Goal: Navigation & Orientation: Find specific page/section

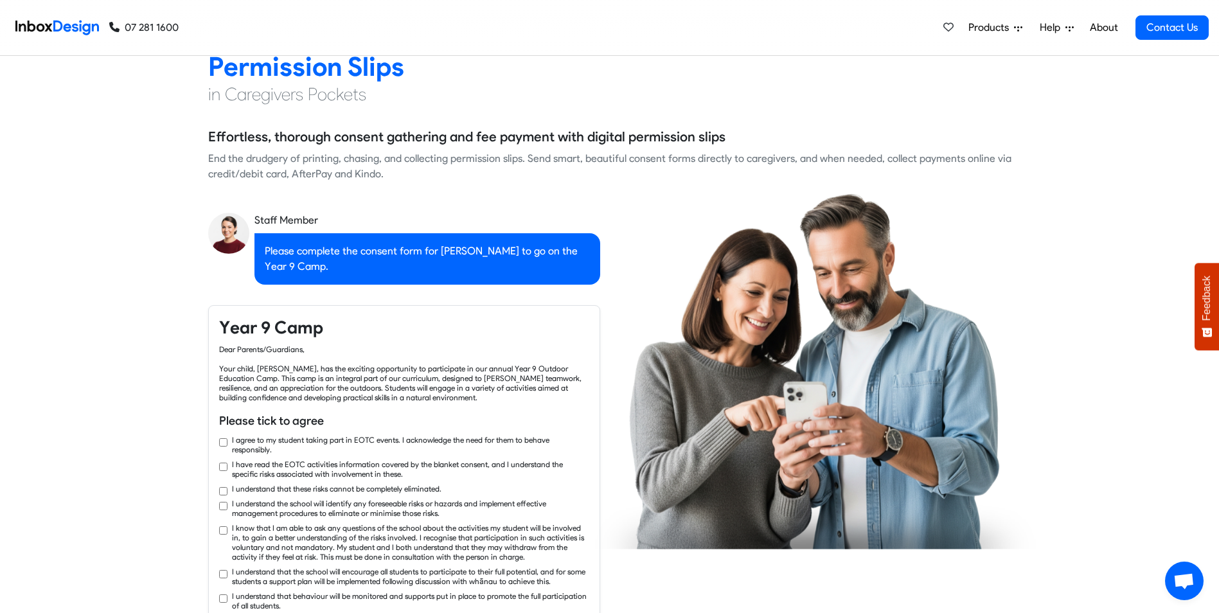
checkbox input "true"
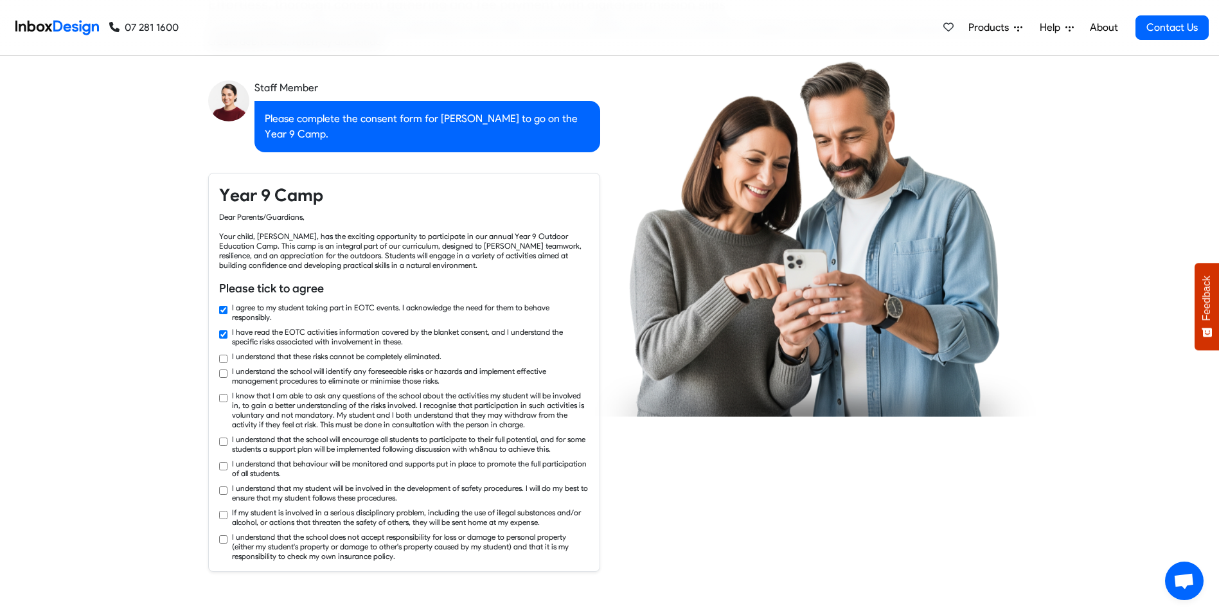
checkbox input "true"
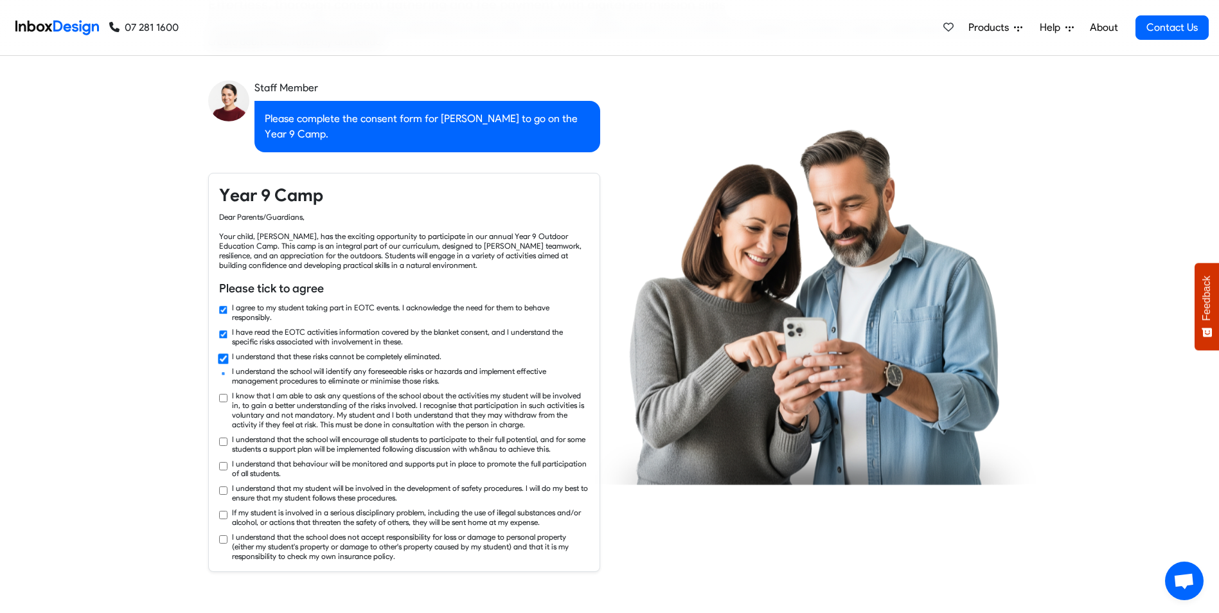
checkbox input "true"
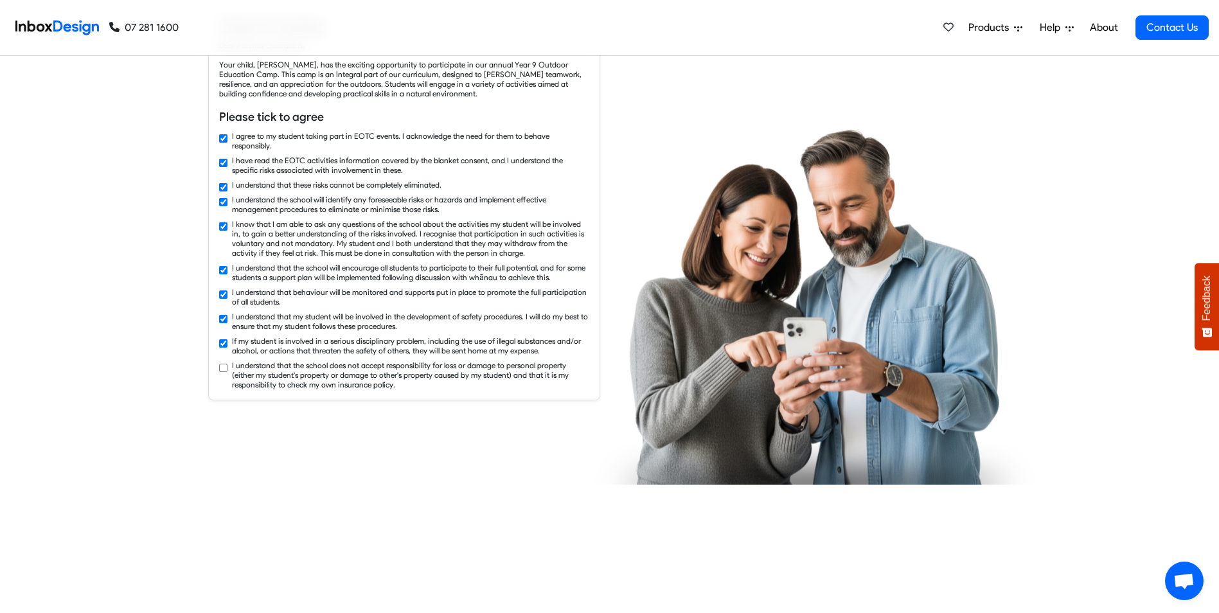
checkbox input "true"
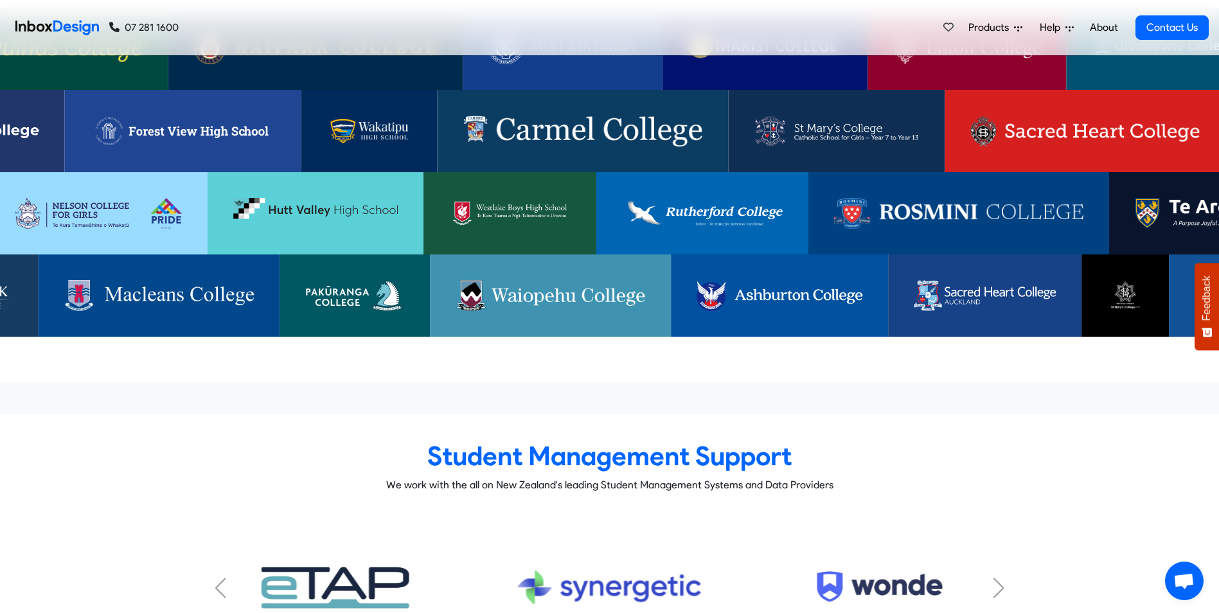
scroll to position [4178, 0]
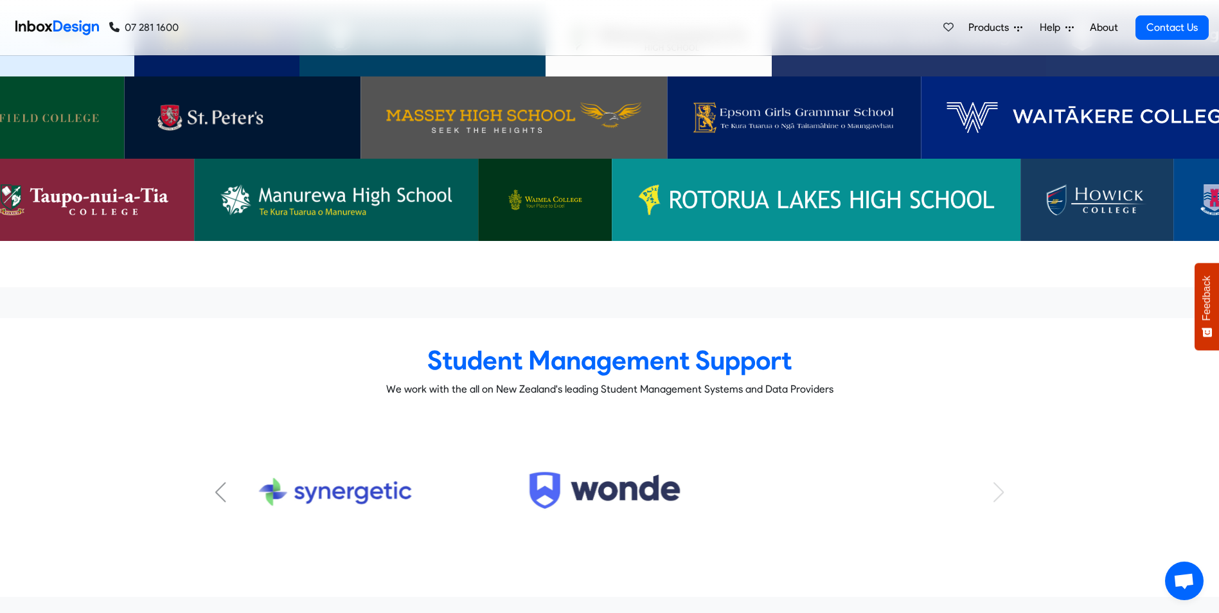
click at [217, 482] on div "Previous slide" at bounding box center [221, 492] width 13 height 21
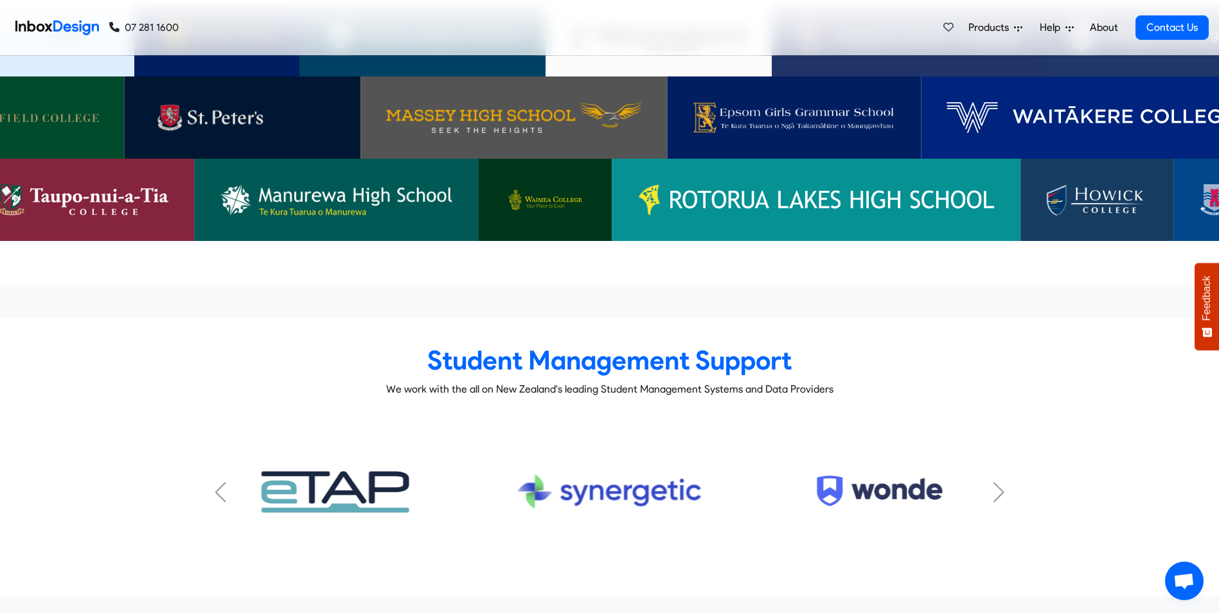
click at [217, 482] on div "Previous slide" at bounding box center [221, 492] width 13 height 21
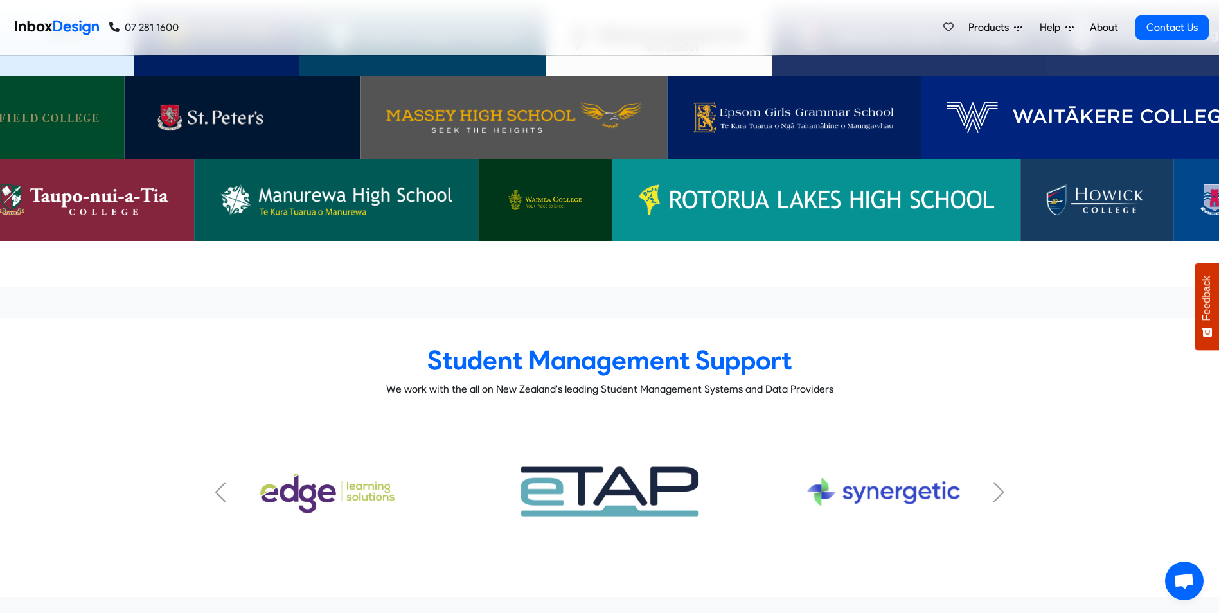
click at [217, 482] on div "Previous slide" at bounding box center [221, 492] width 13 height 21
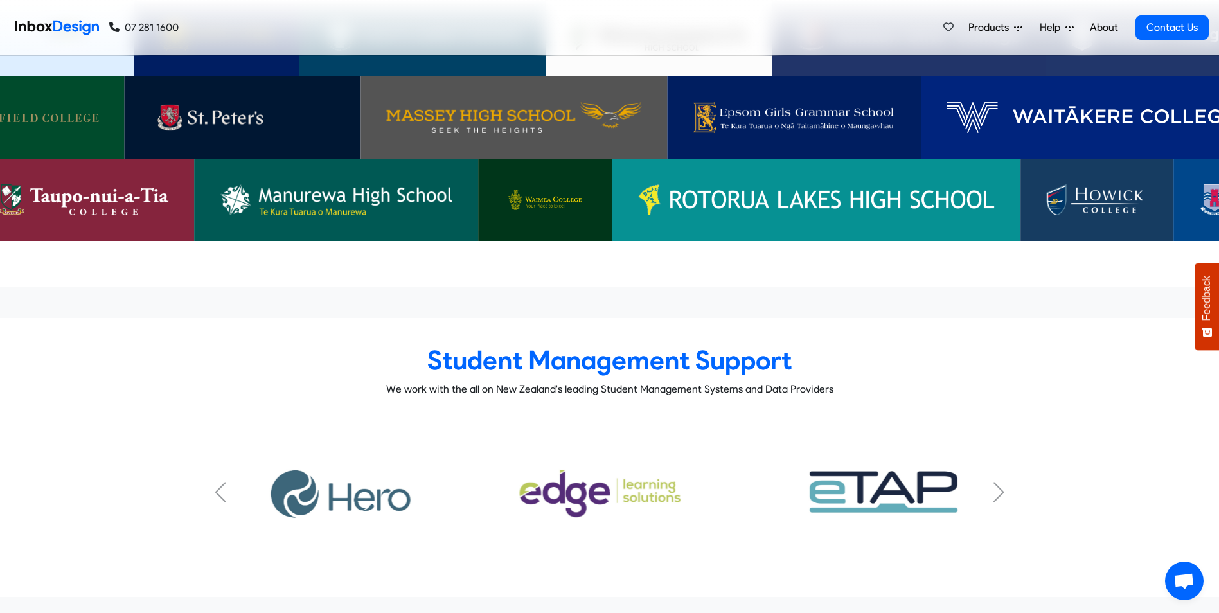
click at [217, 482] on div "Previous slide" at bounding box center [221, 492] width 13 height 21
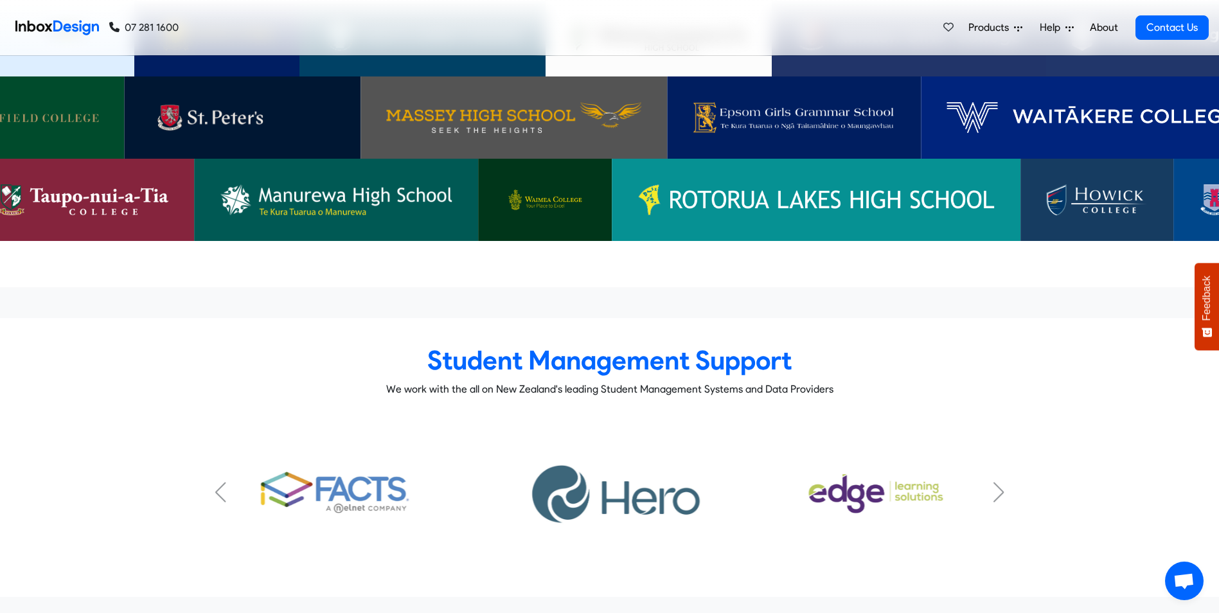
click at [217, 482] on div "Previous slide" at bounding box center [221, 492] width 13 height 21
click at [213, 457] on link "FACTS Subtitle" at bounding box center [335, 492] width 255 height 87
click at [215, 482] on div "Previous slide" at bounding box center [221, 492] width 13 height 21
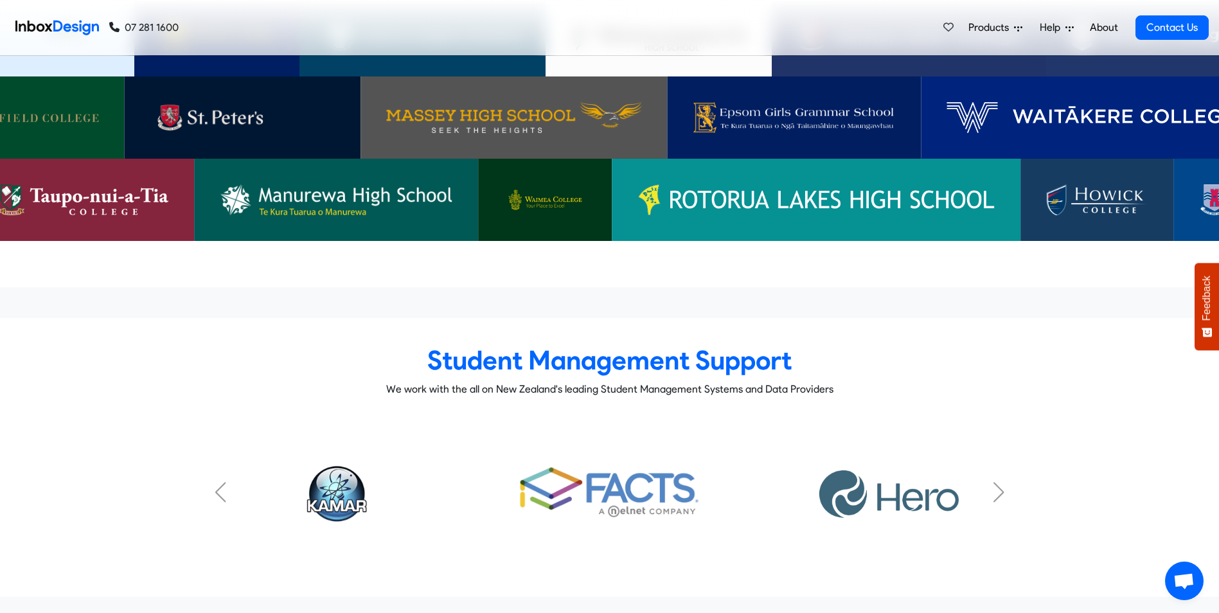
click at [219, 482] on div "Previous slide" at bounding box center [221, 492] width 13 height 21
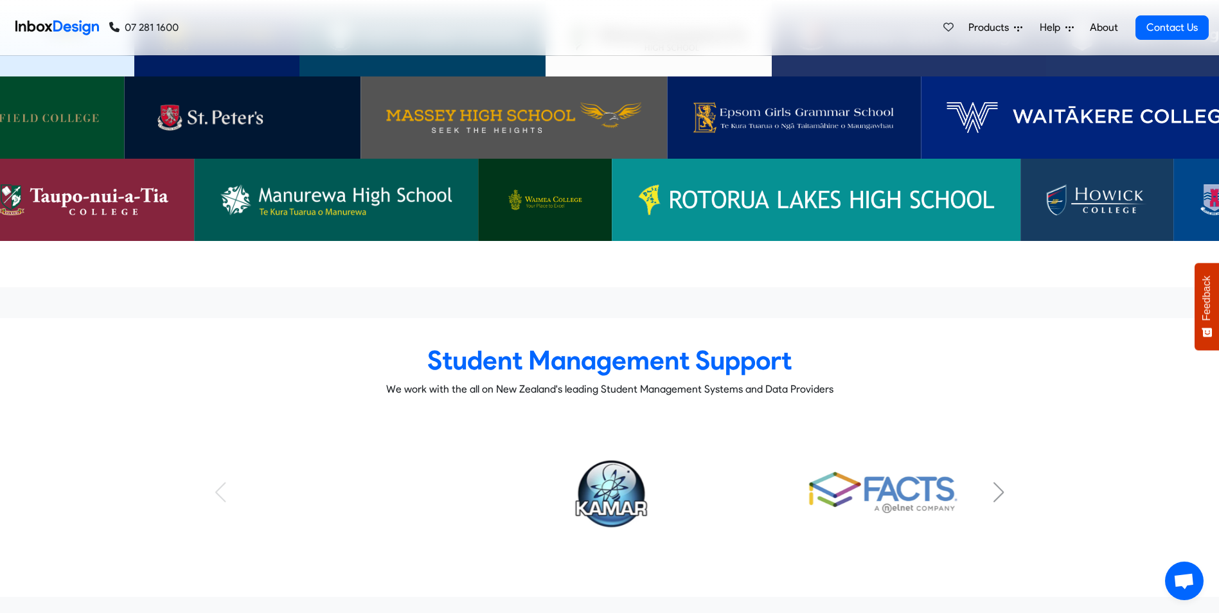
click at [219, 459] on div "KAMAR Subtitle FACTS Subtitle HERO Subtitle Musac Edge Subtitle eTap Subtitle S…" at bounding box center [609, 492] width 803 height 148
